Goal: Information Seeking & Learning: Learn about a topic

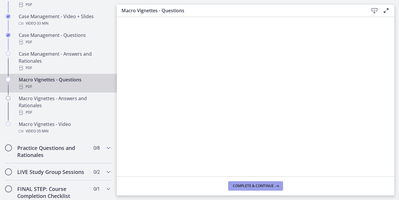
click at [245, 186] on span "Complete & continue" at bounding box center [253, 185] width 41 height 5
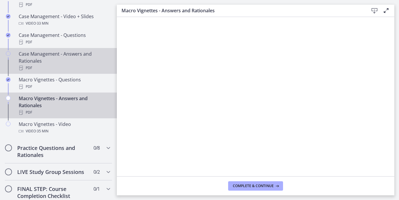
click at [35, 71] on div "PDF" at bounding box center [64, 67] width 91 height 7
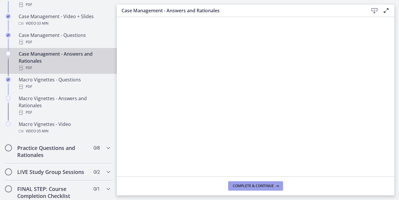
click at [273, 184] on span "Complete & continue" at bounding box center [253, 185] width 41 height 5
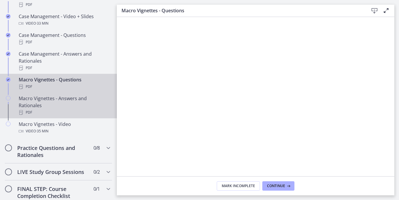
click at [62, 110] on div "Macro Vignettes - Answers and Rationales PDF" at bounding box center [64, 105] width 91 height 21
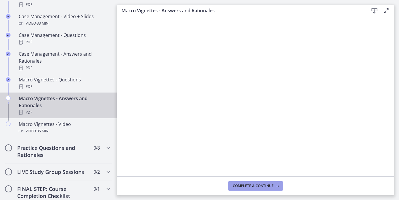
click at [267, 184] on span "Complete & continue" at bounding box center [253, 185] width 41 height 5
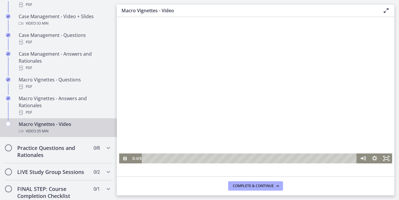
click at [186, 107] on div at bounding box center [255, 95] width 273 height 135
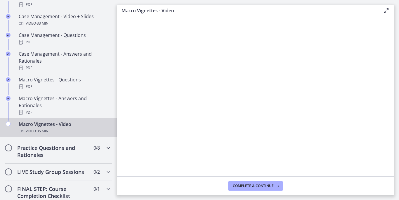
click at [66, 158] on h2 "Practice Questions and Rationales" at bounding box center [52, 151] width 71 height 14
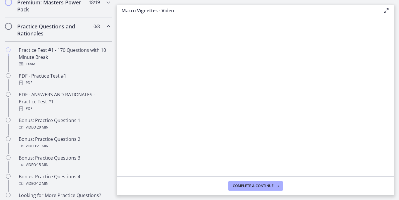
scroll to position [252, 0]
